Goal: Find specific page/section: Find specific page/section

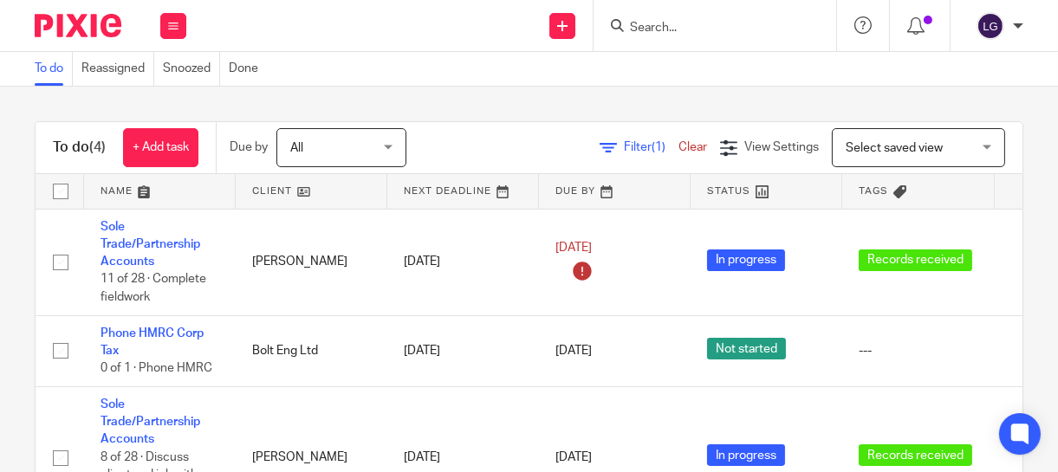
click at [529, 161] on div "Filter (1) Clear View Settings View Settings (1) Filters Clear Save Manage save…" at bounding box center [730, 147] width 586 height 39
click at [682, 15] on form at bounding box center [720, 26] width 185 height 22
click at [681, 28] on input "Search" at bounding box center [706, 29] width 156 height 16
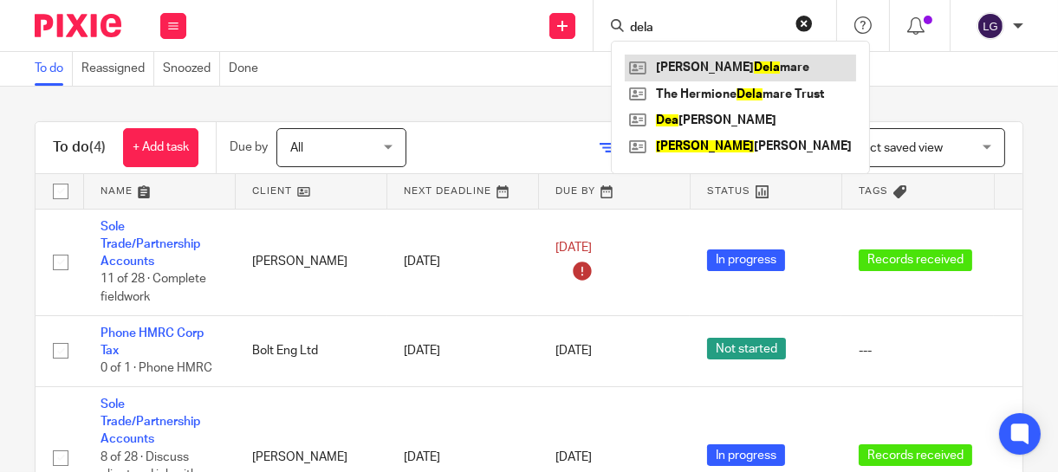
type input "dela"
click at [683, 66] on link at bounding box center [740, 68] width 231 height 26
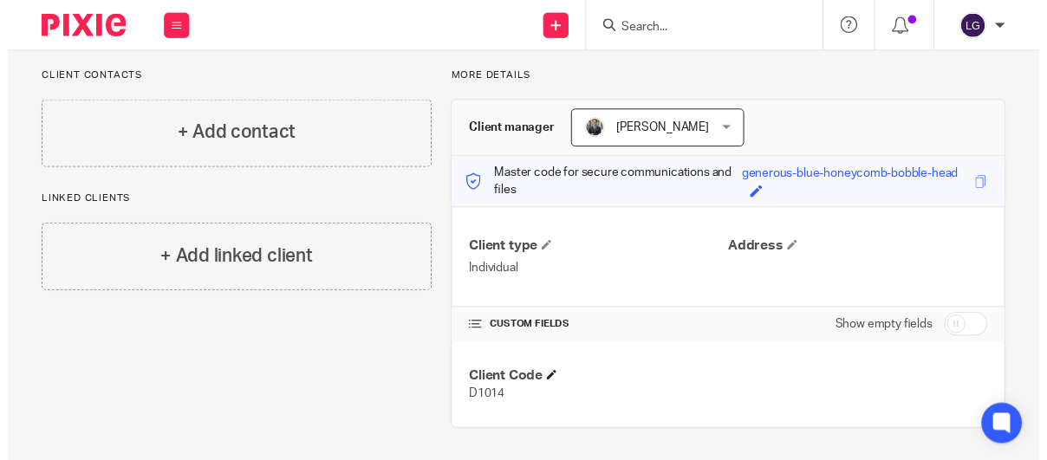
scroll to position [113, 0]
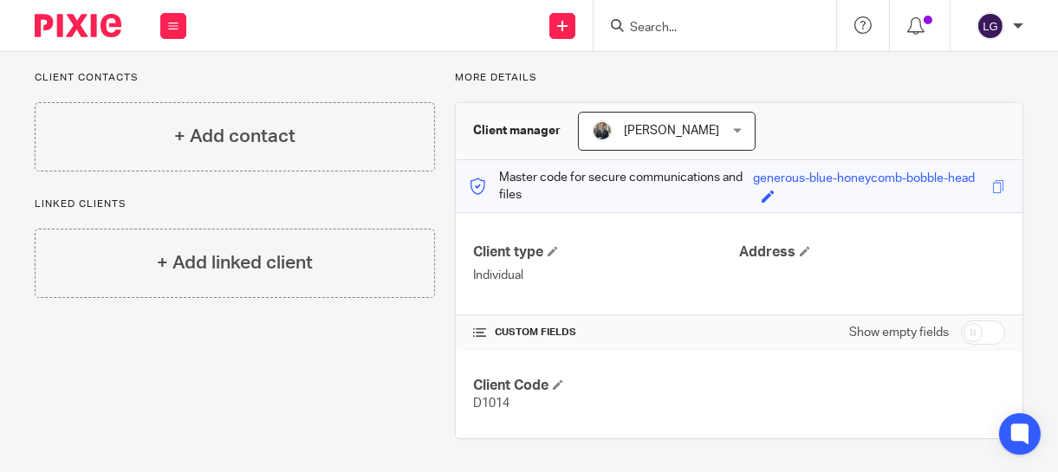
click at [641, 28] on input "Search" at bounding box center [706, 29] width 156 height 16
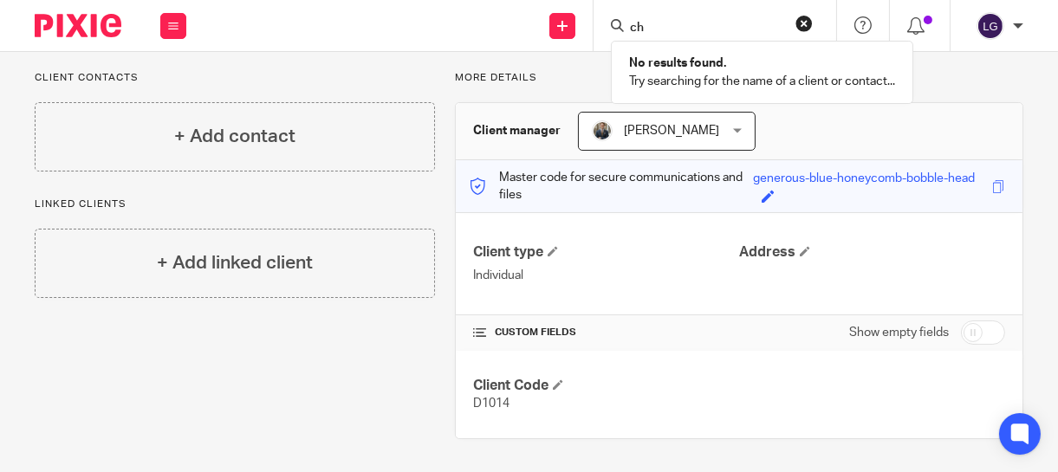
type input "c"
type input "w"
click at [641, 28] on input "cj" at bounding box center [706, 29] width 156 height 16
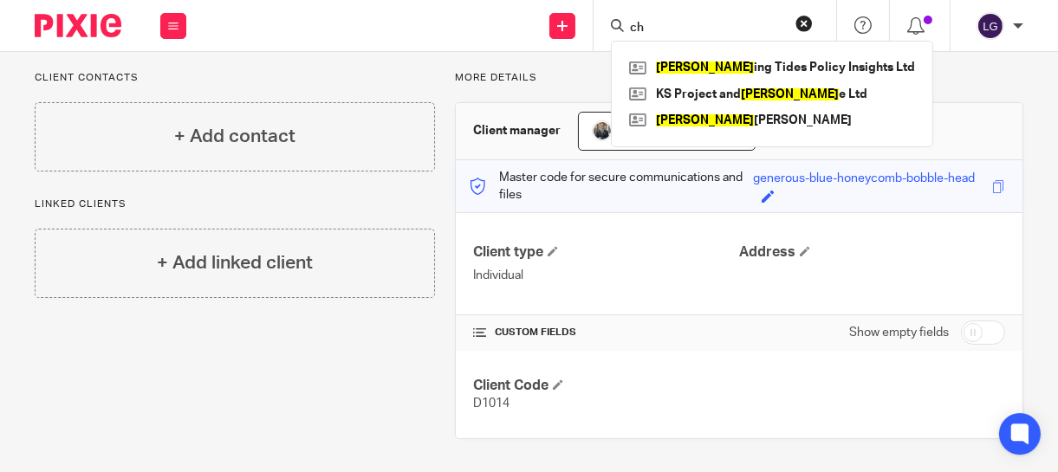
type input "c"
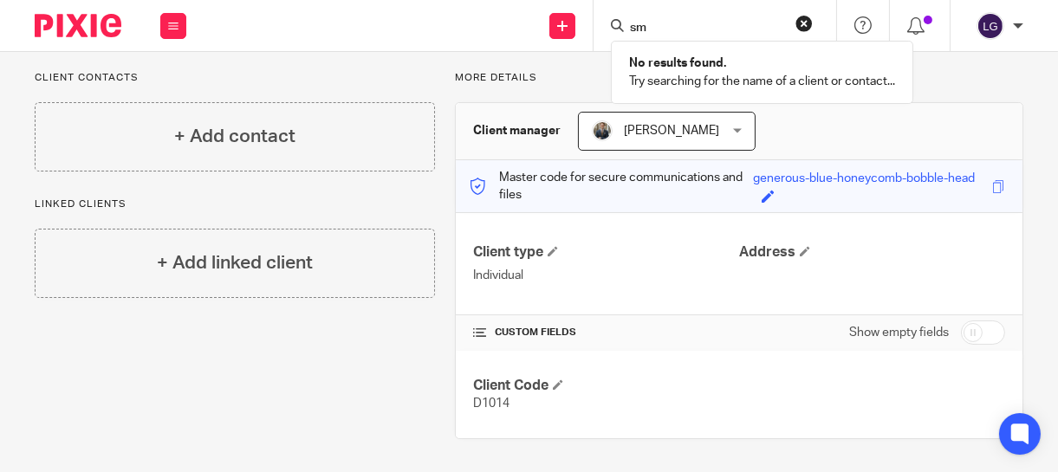
type input "s"
type input "h"
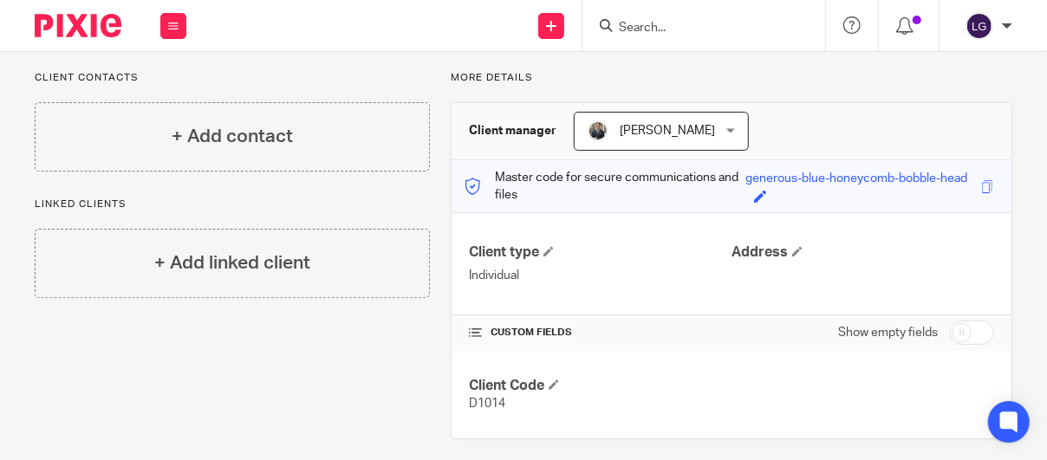
click at [787, 19] on form at bounding box center [709, 26] width 185 height 22
click at [744, 45] on div at bounding box center [703, 25] width 243 height 51
click at [724, 1] on div at bounding box center [703, 25] width 243 height 51
click at [707, 26] on input "Search" at bounding box center [695, 29] width 156 height 16
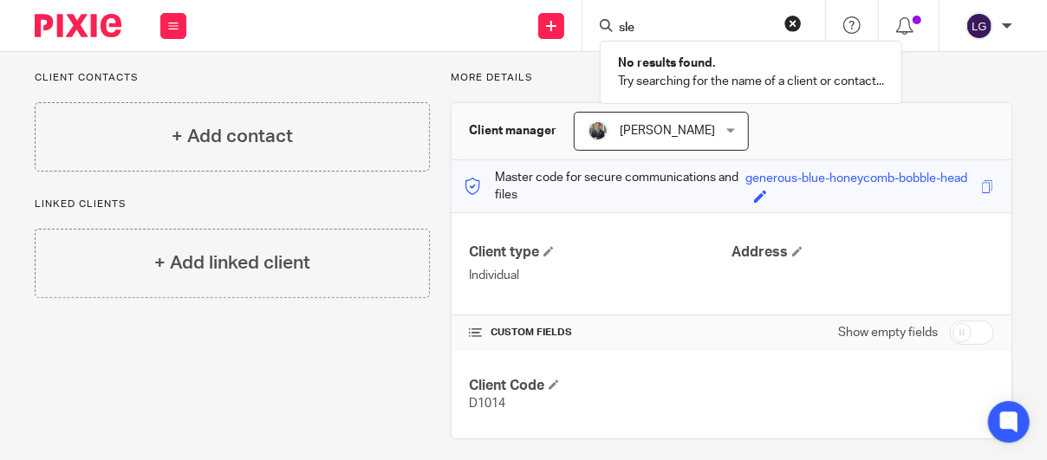
click at [707, 26] on input "sle" at bounding box center [695, 29] width 156 height 16
type input "sle"
click at [375, 55] on div "Client contacts + Add contact Linked clients + Add linked client More details C…" at bounding box center [523, 255] width 1047 height 438
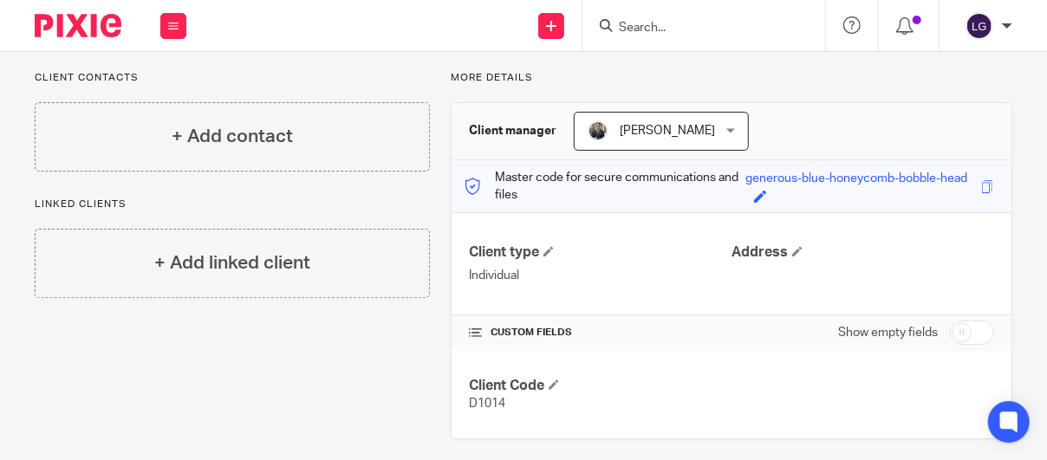
click at [375, 55] on div "Client contacts + Add contact Linked clients + Add linked client More details C…" at bounding box center [523, 255] width 1047 height 438
click at [639, 24] on input "Search" at bounding box center [695, 29] width 156 height 16
type input "gal"
click at [682, 66] on link at bounding box center [720, 68] width 215 height 26
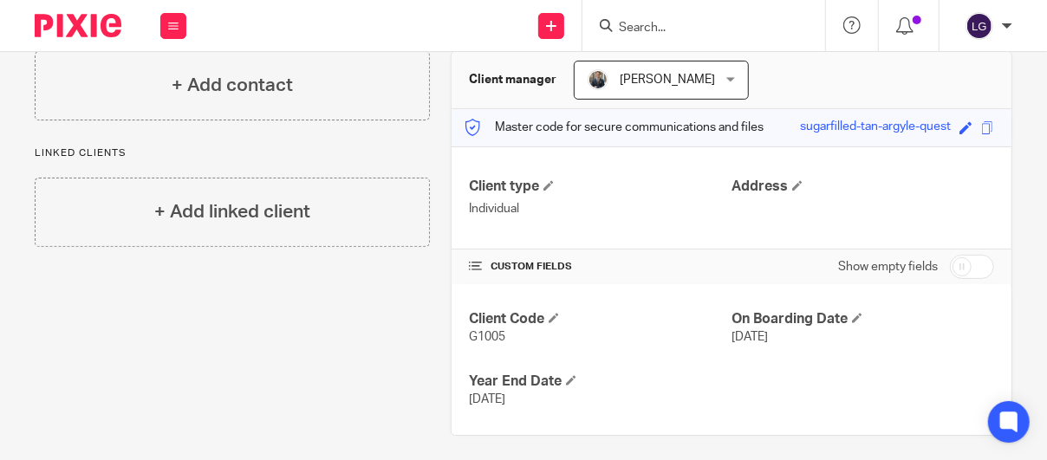
scroll to position [166, 0]
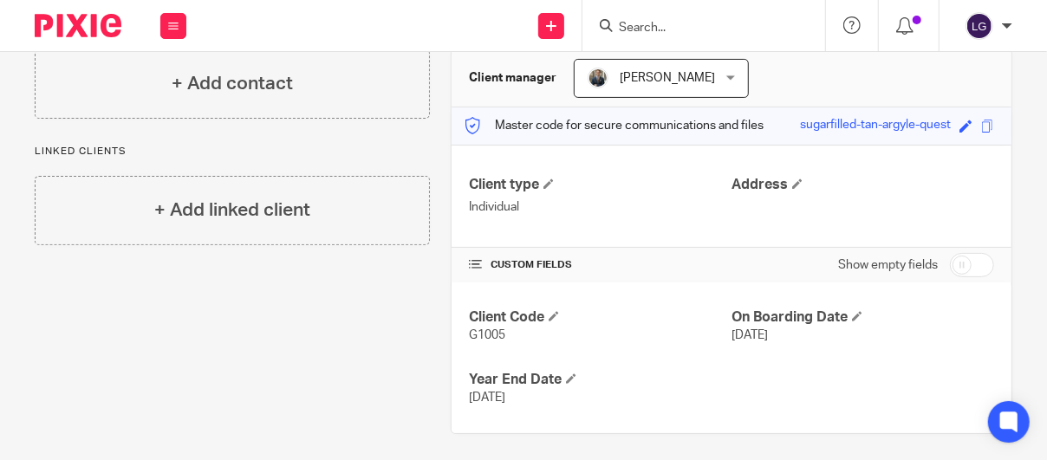
click at [626, 29] on input "Search" at bounding box center [695, 29] width 156 height 16
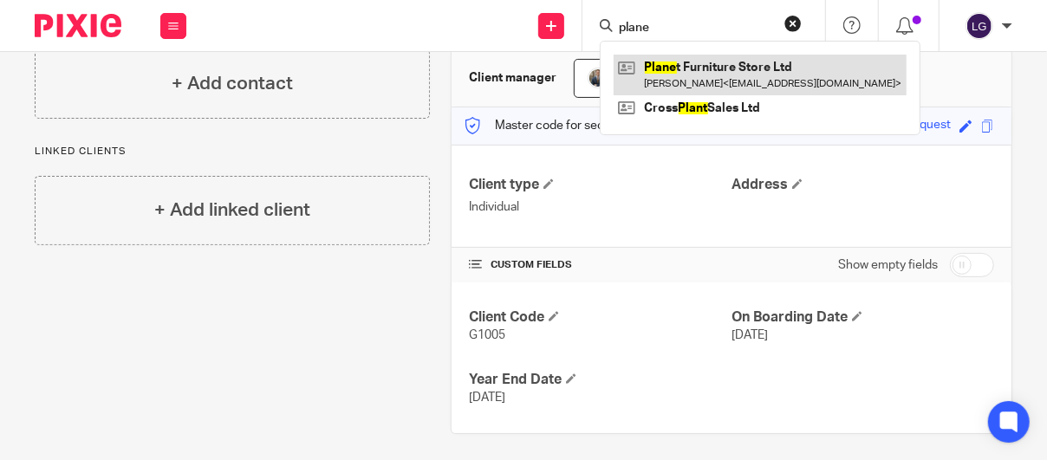
type input "plane"
click at [704, 67] on link at bounding box center [759, 75] width 293 height 40
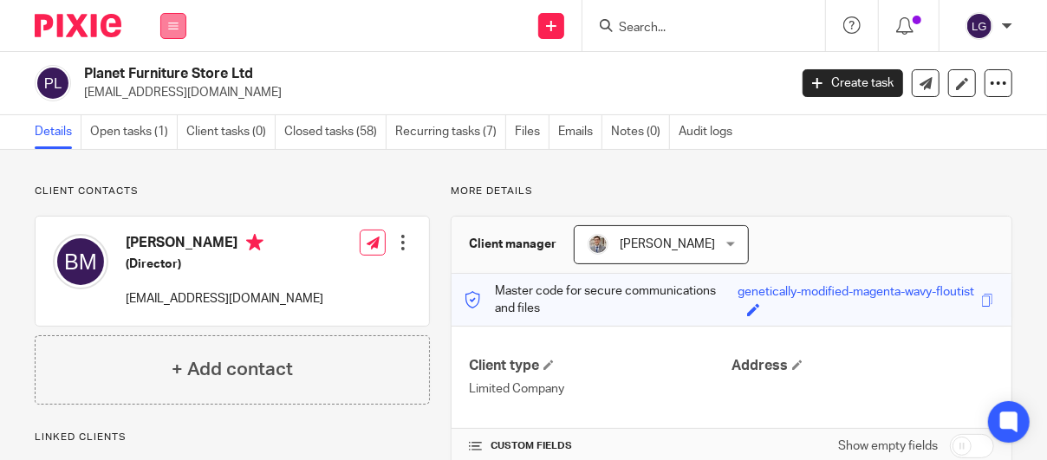
click at [172, 22] on icon at bounding box center [173, 26] width 10 height 10
click at [178, 131] on link "Clients" at bounding box center [170, 132] width 40 height 12
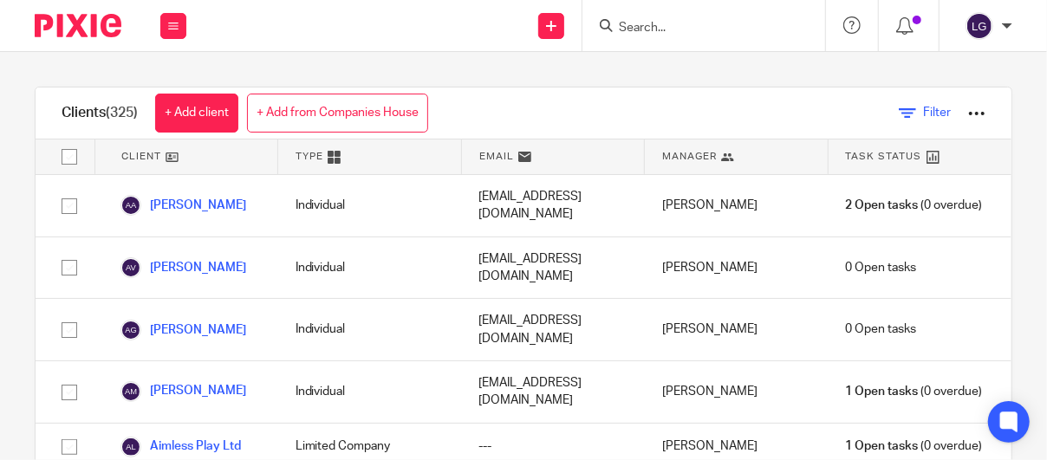
click at [898, 108] on icon at bounding box center [906, 113] width 17 height 17
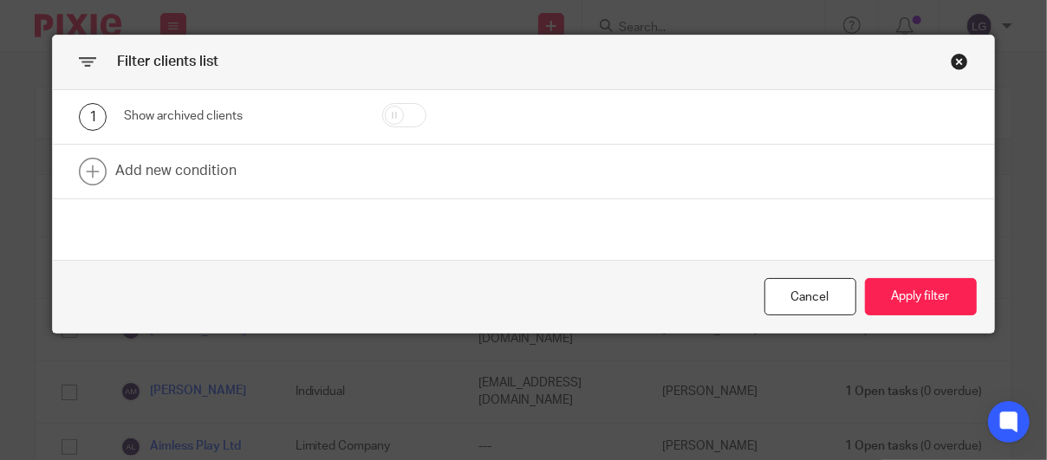
click at [874, 108] on div "1 Show archived clients" at bounding box center [513, 117] width 909 height 28
click at [156, 108] on div "Show archived clients" at bounding box center [242, 115] width 237 height 17
click at [382, 110] on input "checkbox" at bounding box center [404, 115] width 44 height 24
checkbox input "true"
click at [894, 308] on button "Apply filter" at bounding box center [921, 296] width 112 height 37
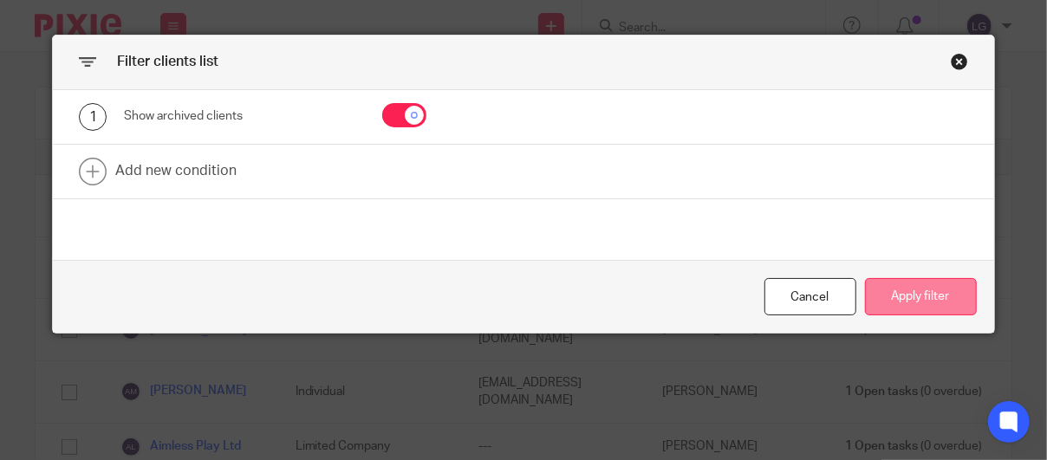
click at [894, 306] on button "Apply filter" at bounding box center [921, 296] width 112 height 37
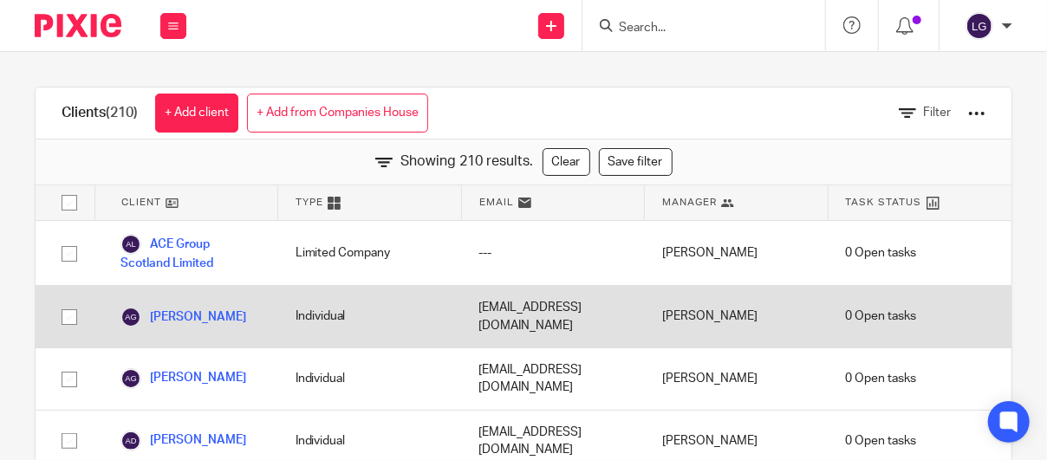
click at [887, 286] on div "0 Open tasks" at bounding box center [919, 317] width 184 height 62
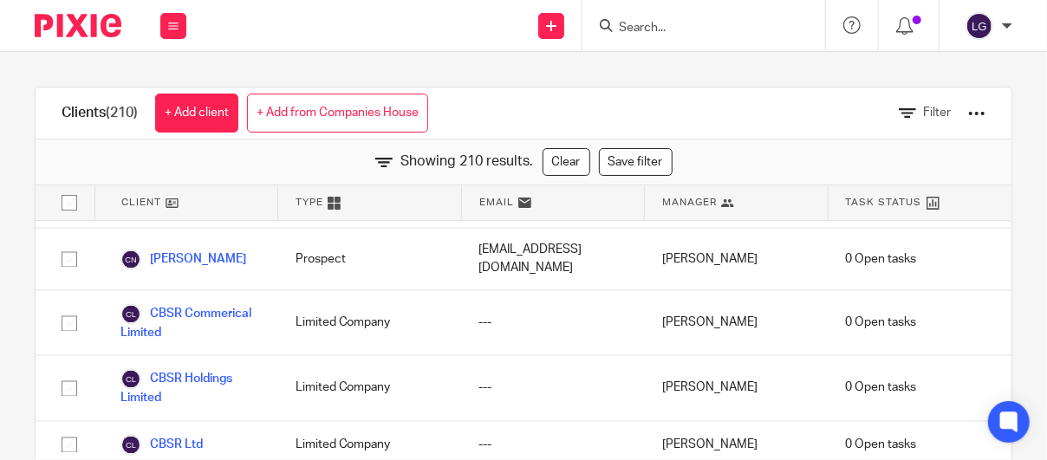
scroll to position [1636, 0]
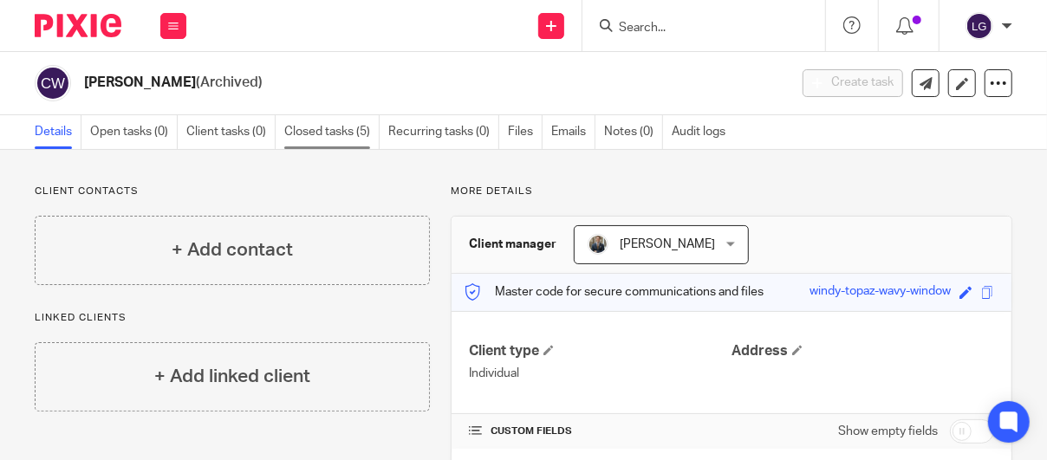
click at [352, 126] on link "Closed tasks (5)" at bounding box center [331, 132] width 95 height 34
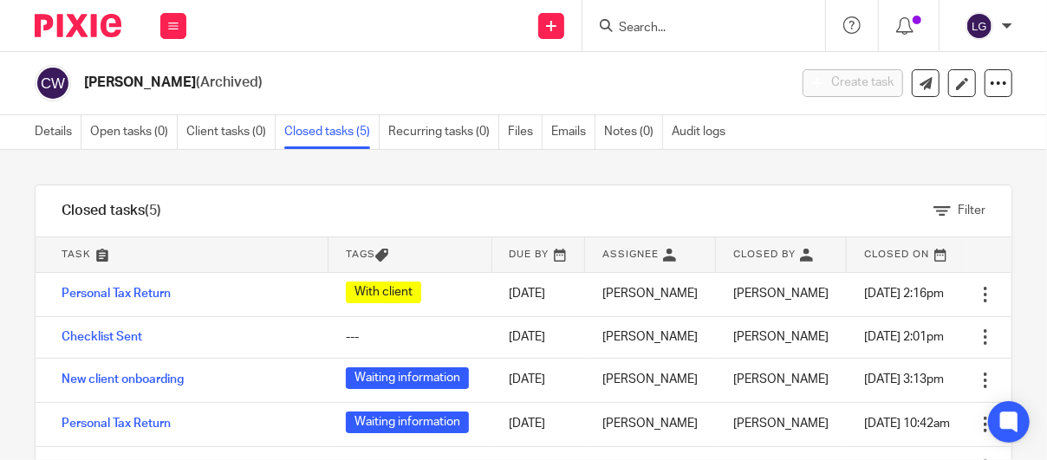
click at [352, 126] on link "Closed tasks (5)" at bounding box center [331, 132] width 95 height 34
click at [64, 115] on link "Details" at bounding box center [58, 132] width 47 height 34
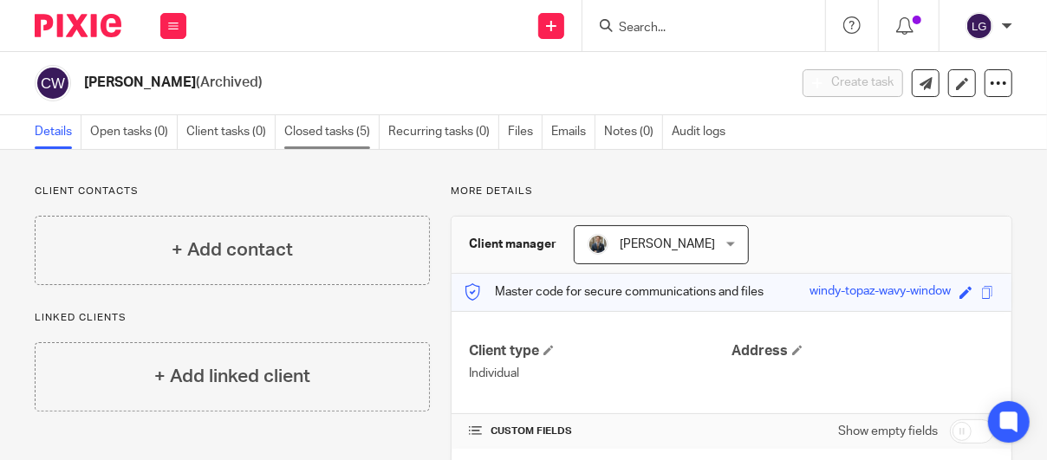
click at [329, 130] on link "Closed tasks (5)" at bounding box center [331, 132] width 95 height 34
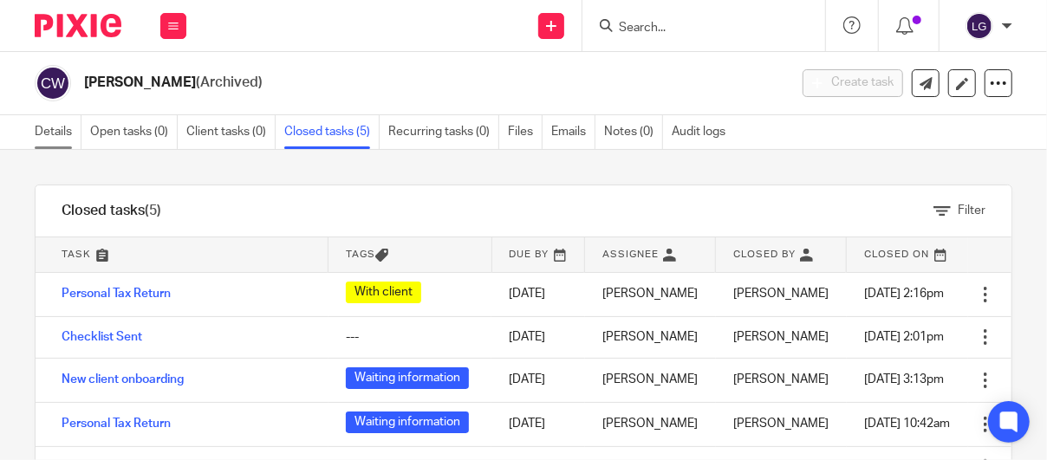
click at [50, 119] on link "Details" at bounding box center [58, 132] width 47 height 34
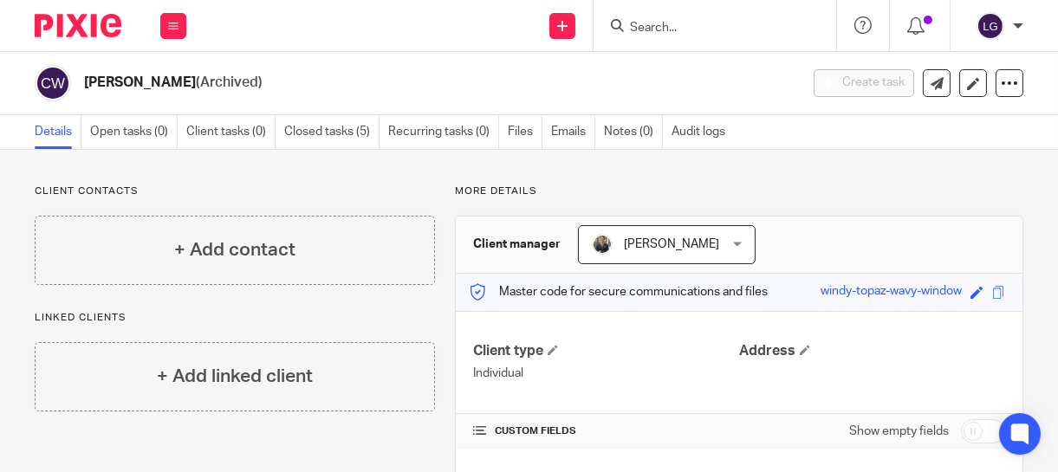
click at [723, 21] on input "Search" at bounding box center [706, 29] width 156 height 16
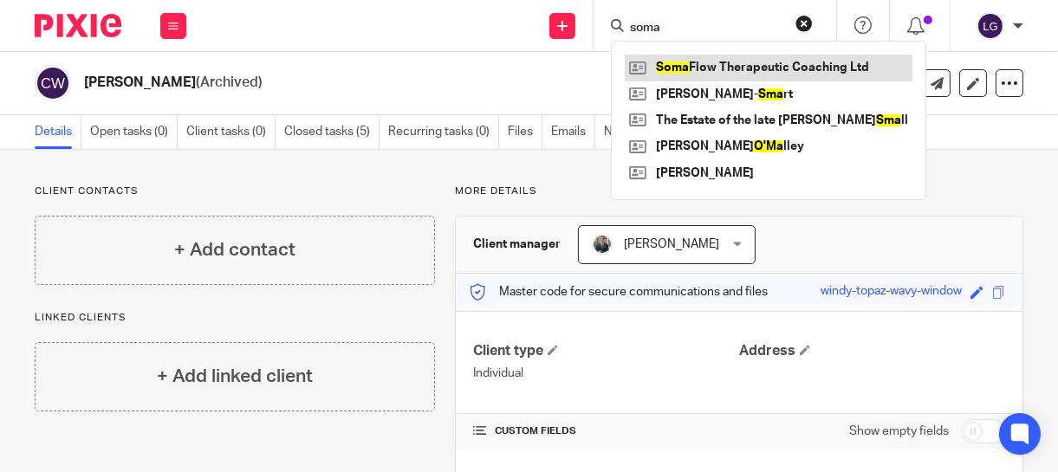
type input "soma"
click at [734, 62] on link at bounding box center [769, 68] width 288 height 26
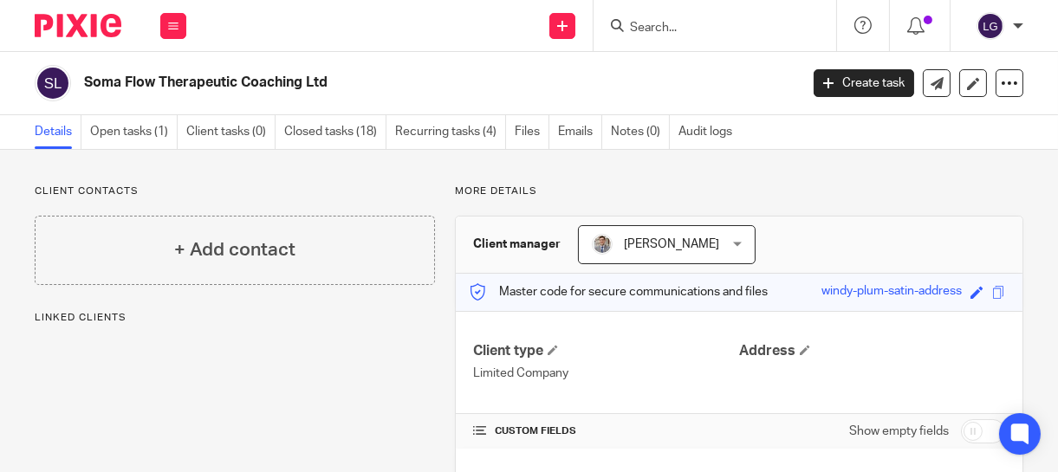
scroll to position [262, 0]
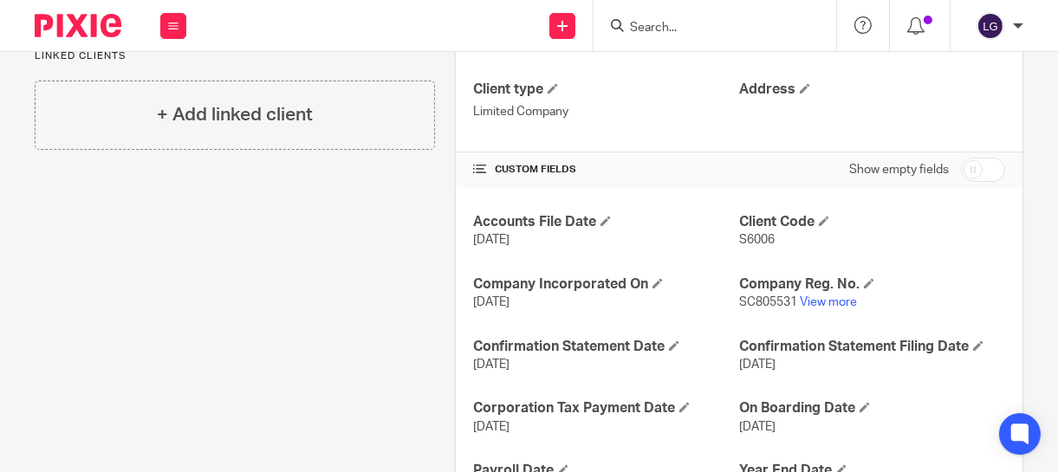
click at [920, 239] on p "S6006" at bounding box center [872, 239] width 266 height 17
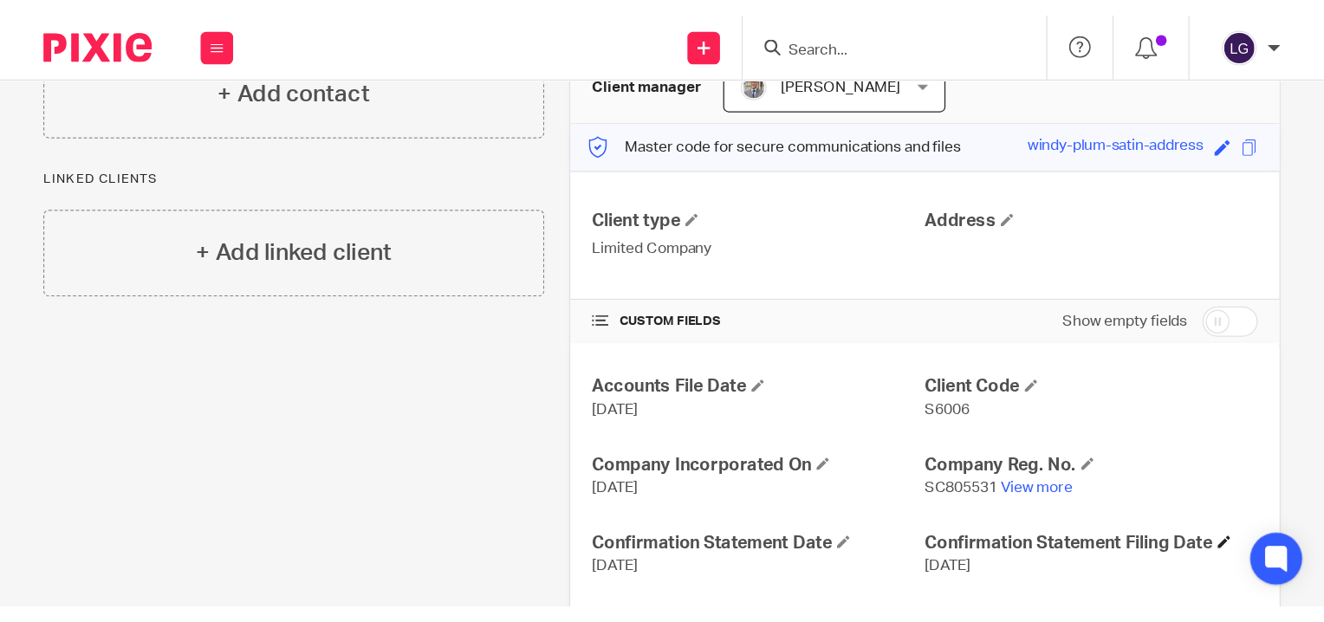
scroll to position [198, 0]
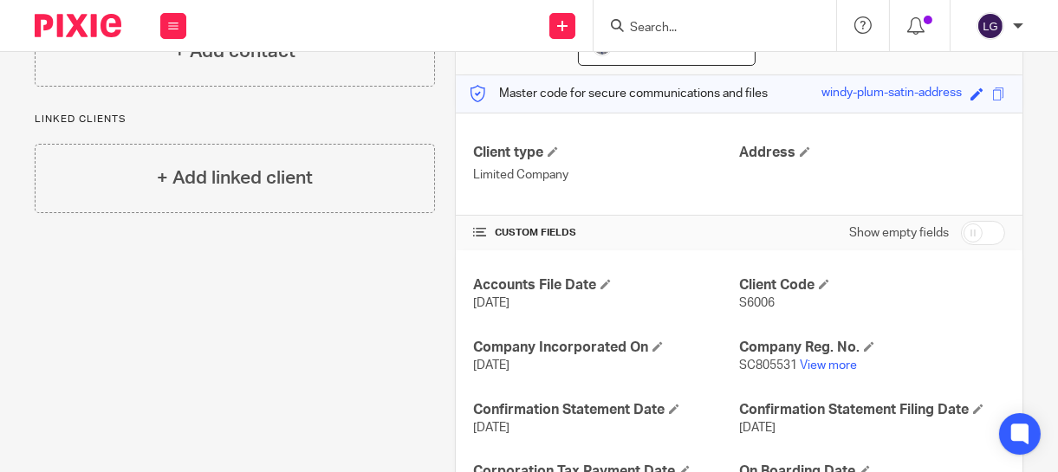
click at [0, 336] on html "Work Email Clients Team Reports Work Email Clients Team Reports Settings Send n…" at bounding box center [529, 236] width 1058 height 472
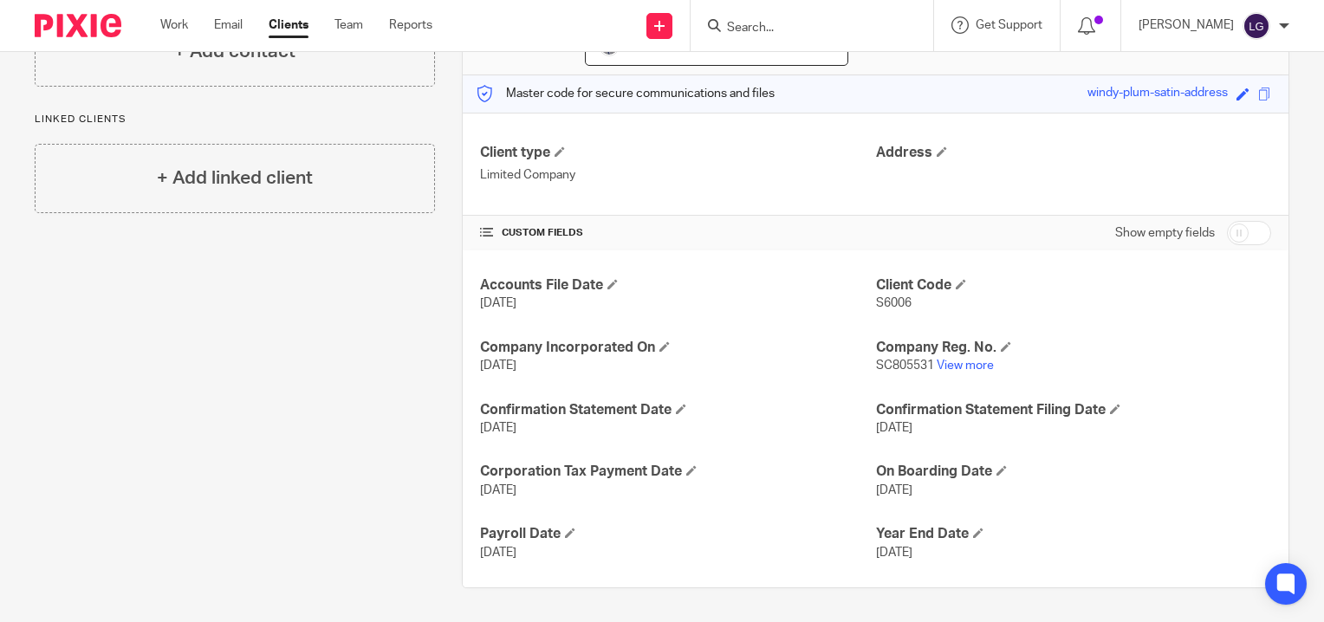
scroll to position [198, 0]
click at [1057, 29] on icon at bounding box center [1086, 25] width 17 height 17
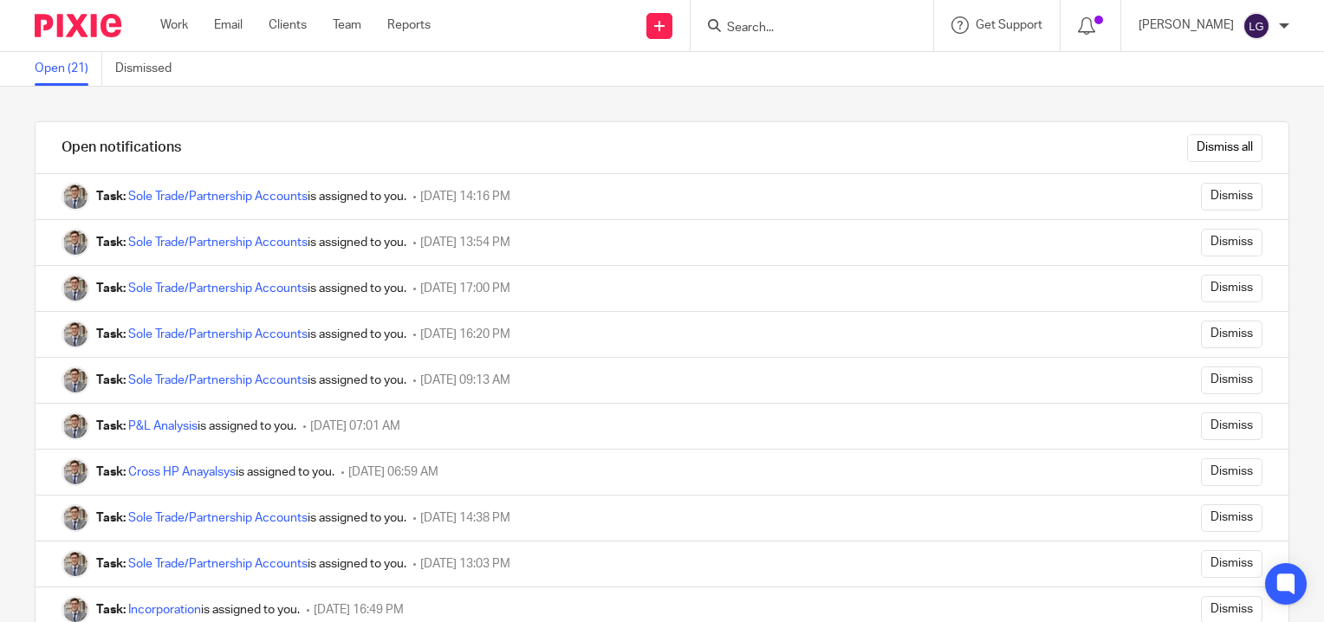
click at [100, 14] on img at bounding box center [78, 25] width 87 height 23
